Goal: Information Seeking & Learning: Learn about a topic

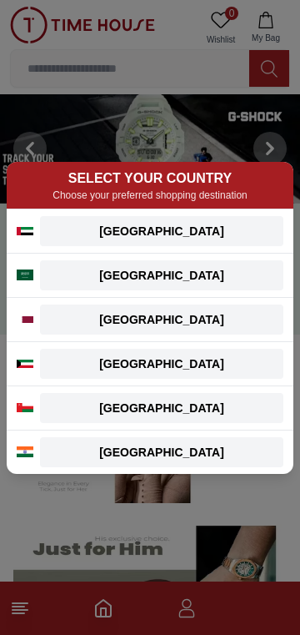
click at [244, 239] on button "[GEOGRAPHIC_DATA]" at bounding box center [161, 231] width 243 height 30
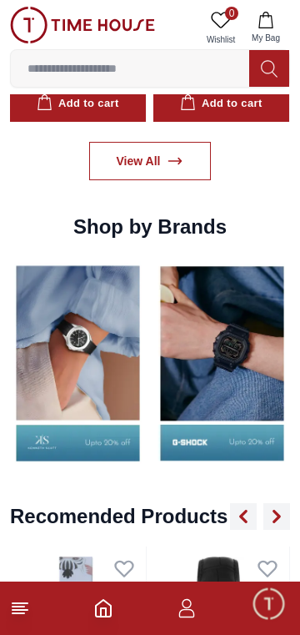
scroll to position [1517, 0]
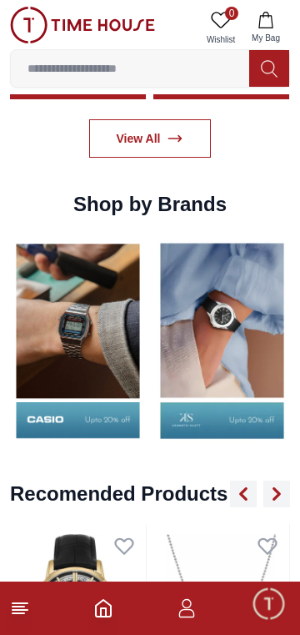
click at [123, 352] on img at bounding box center [78, 340] width 136 height 213
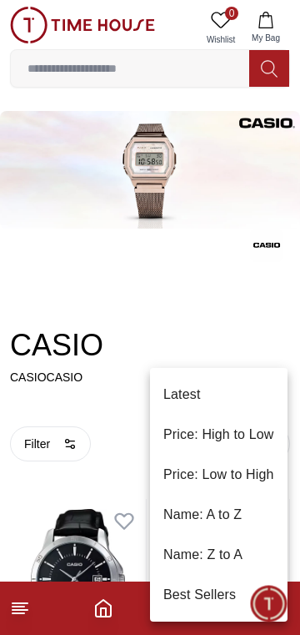
click at [240, 478] on li "Price: Low to High" at bounding box center [219, 474] width 138 height 40
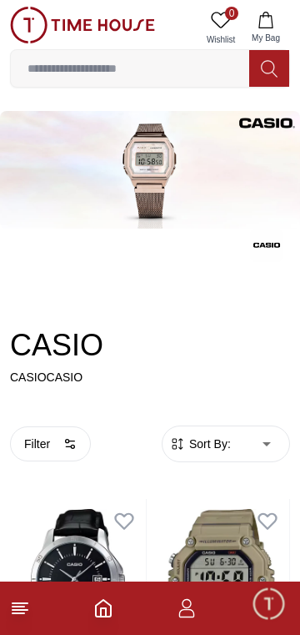
type input "*"
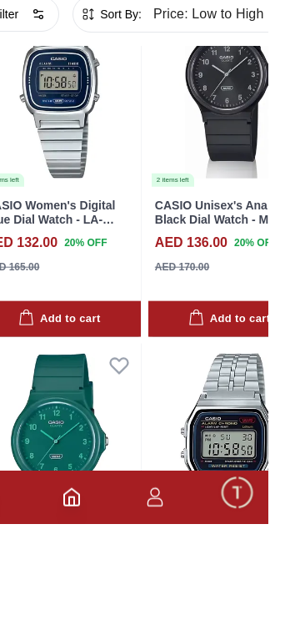
scroll to position [10506, 0]
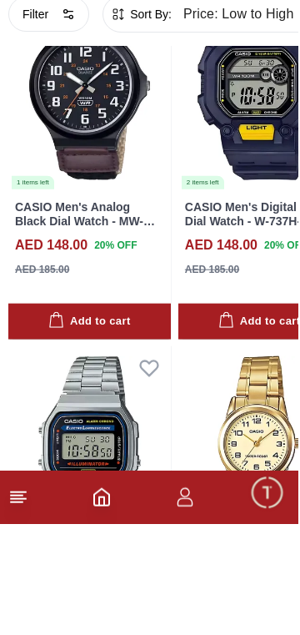
scroll to position [14086, 0]
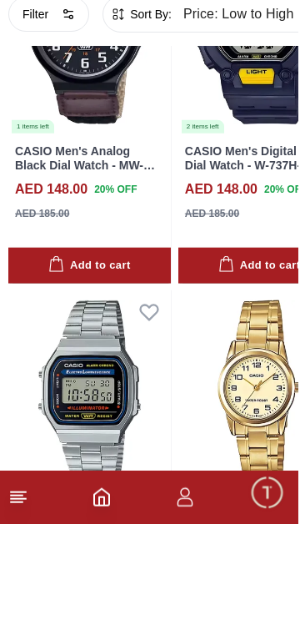
scroll to position [14120, 0]
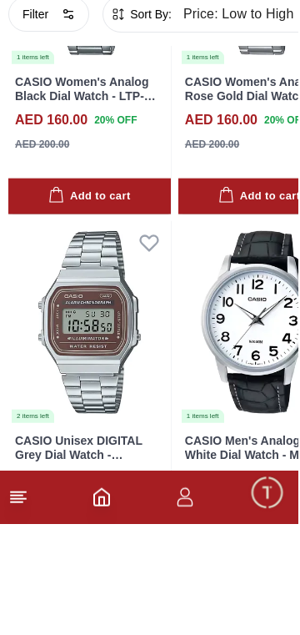
scroll to position [18461, 0]
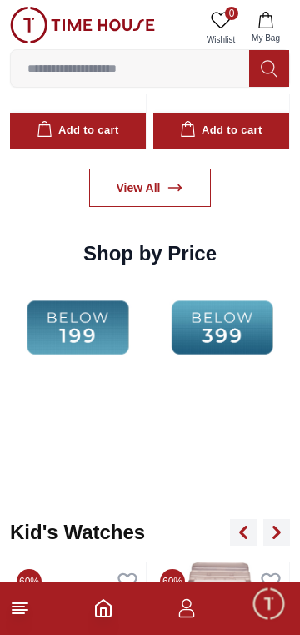
scroll to position [2212, 0]
